Goal: Entertainment & Leisure: Consume media (video, audio)

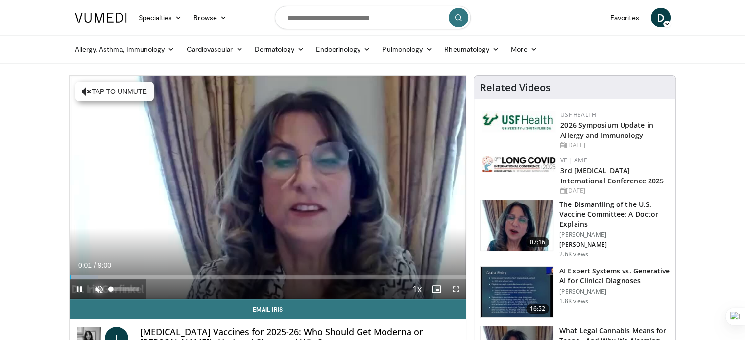
click at [96, 286] on span "Video Player" at bounding box center [99, 290] width 20 height 20
